Goal: Task Accomplishment & Management: Manage account settings

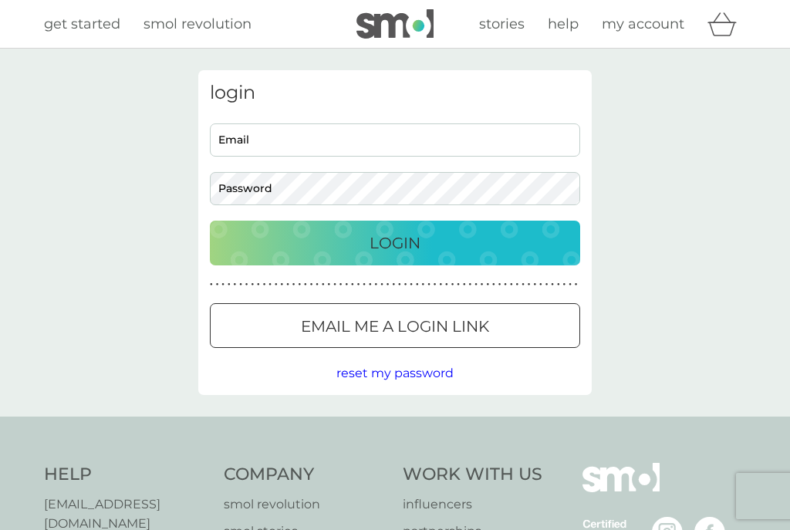
click at [410, 140] on input "Email" at bounding box center [395, 139] width 370 height 33
type input "[EMAIL_ADDRESS][DOMAIN_NAME]"
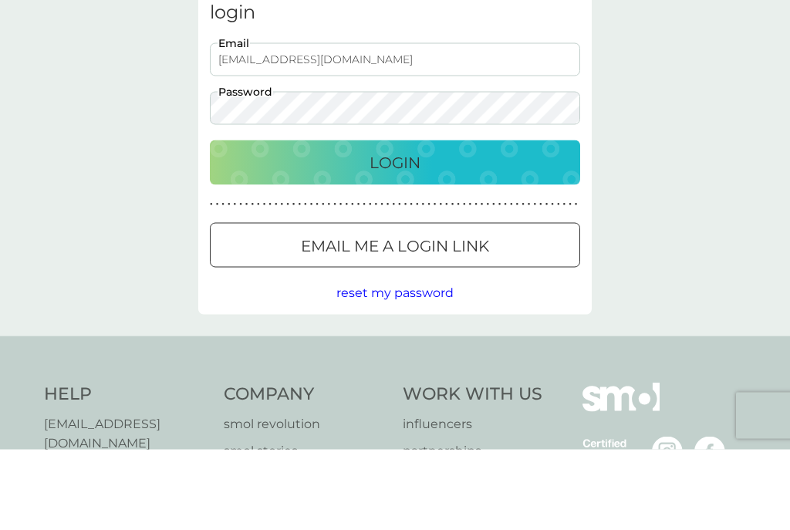
click at [444, 221] on button "Login" at bounding box center [395, 243] width 370 height 45
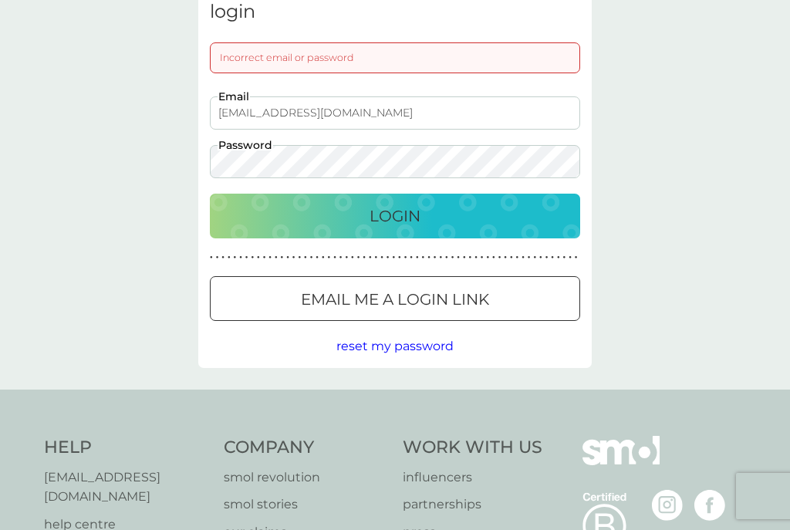
scroll to position [80, 0]
click at [420, 210] on p "Login" at bounding box center [394, 216] width 51 height 25
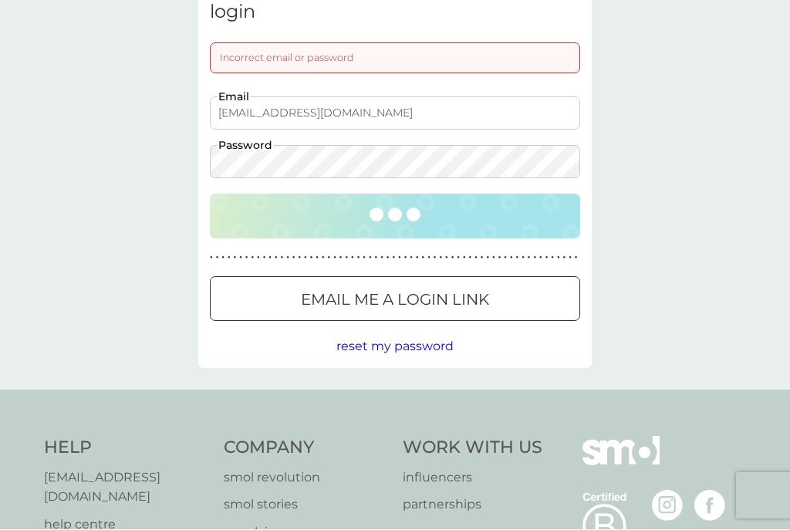
scroll to position [81, 0]
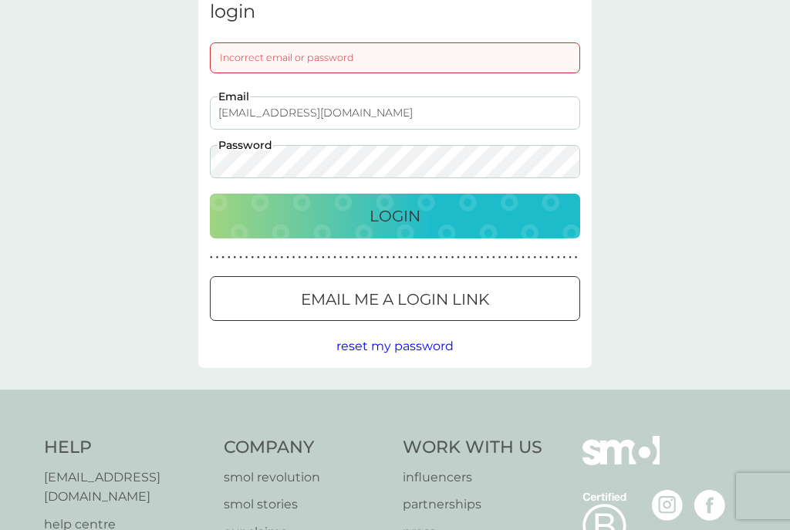
click at [447, 207] on div "Login" at bounding box center [394, 216] width 339 height 25
click at [413, 204] on p "Login" at bounding box center [394, 216] width 51 height 25
click at [410, 204] on p "Login" at bounding box center [394, 216] width 51 height 25
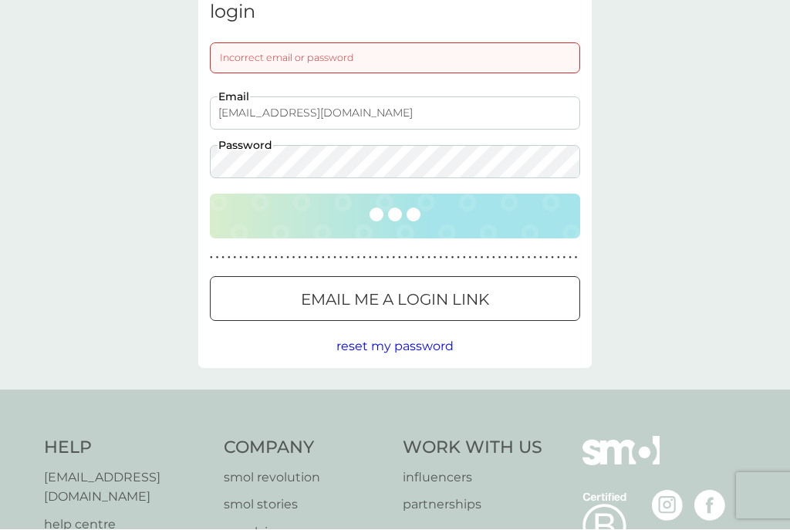
scroll to position [81, 0]
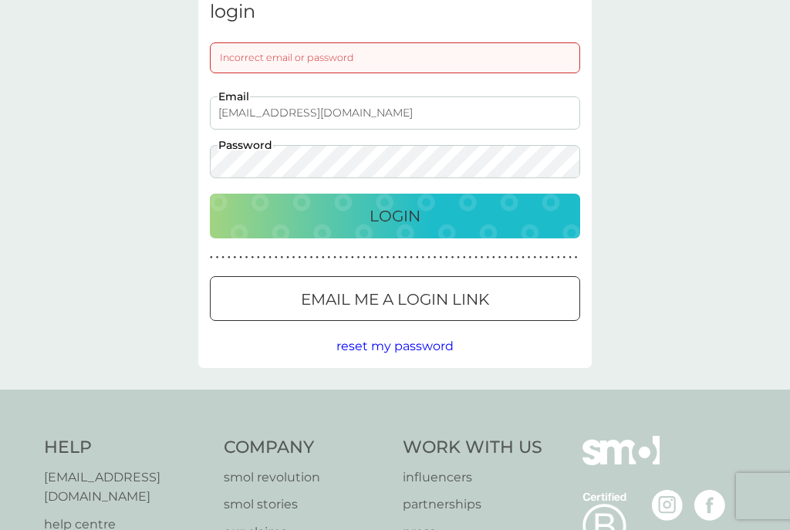
click at [470, 214] on div "Login" at bounding box center [394, 216] width 339 height 25
click at [413, 352] on span "reset my password" at bounding box center [394, 346] width 117 height 15
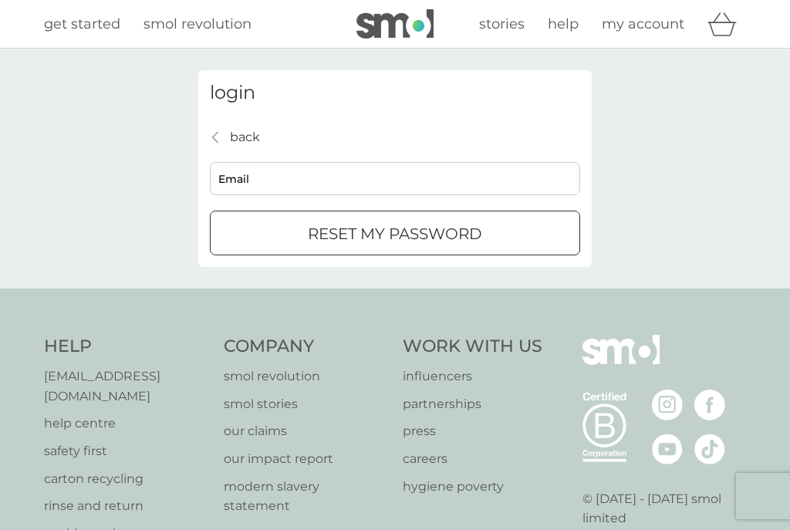
click at [356, 187] on input "Email" at bounding box center [395, 178] width 370 height 33
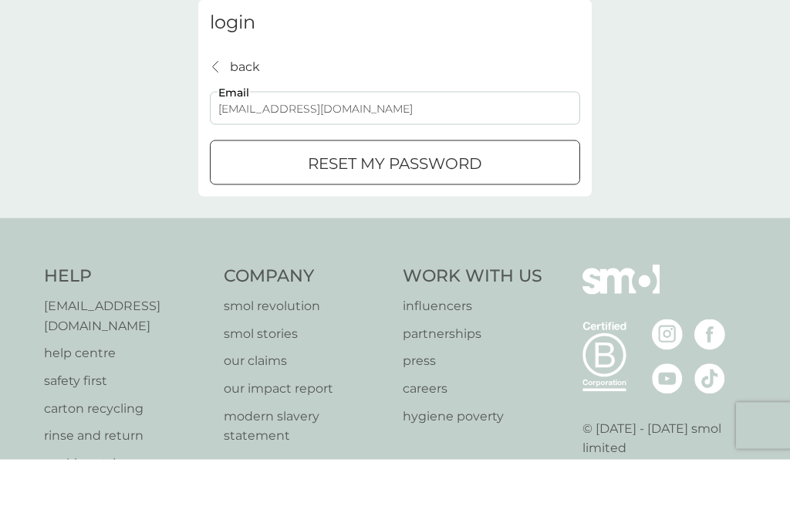
type input "[EMAIL_ADDRESS][DOMAIN_NAME]"
click at [436, 221] on p "reset my password" at bounding box center [395, 233] width 174 height 25
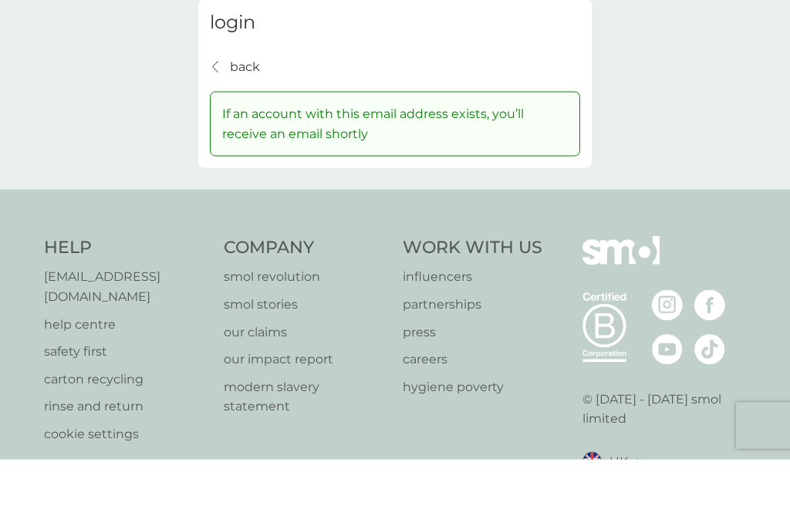
scroll to position [71, 0]
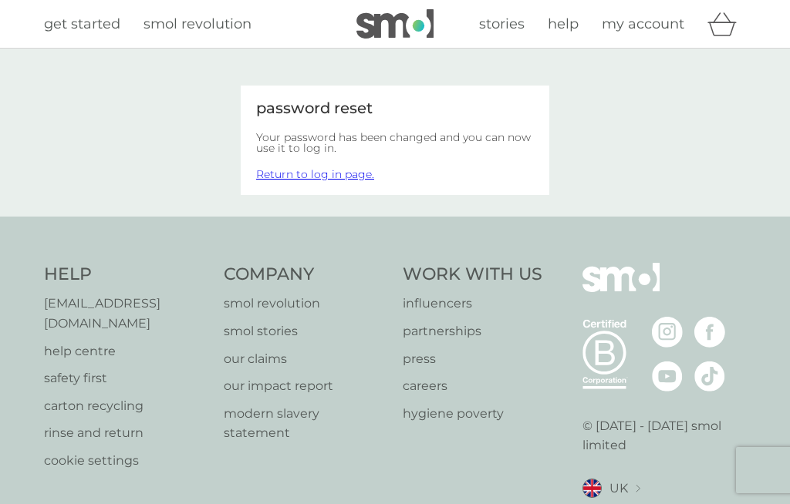
click at [326, 174] on link "Return to log in page." at bounding box center [315, 174] width 118 height 14
